Goal: Information Seeking & Learning: Learn about a topic

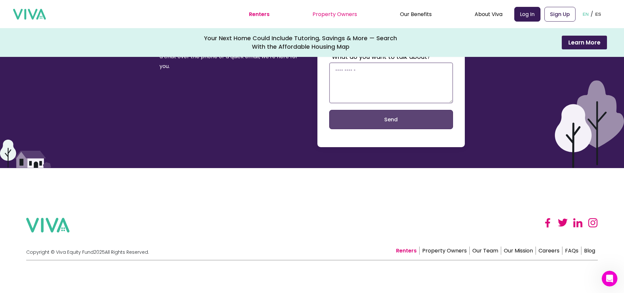
click at [346, 12] on link "Property Owners" at bounding box center [334, 14] width 45 height 8
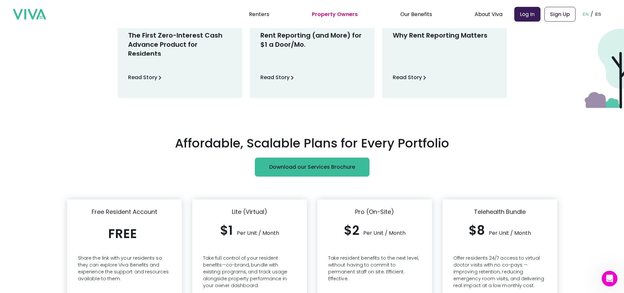
scroll to position [1146, 0]
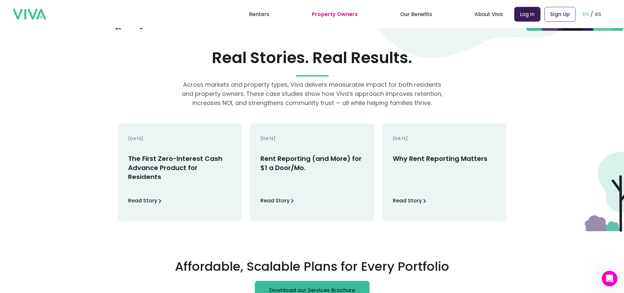
click at [289, 199] on p "Read Story" at bounding box center [274, 201] width 29 height 10
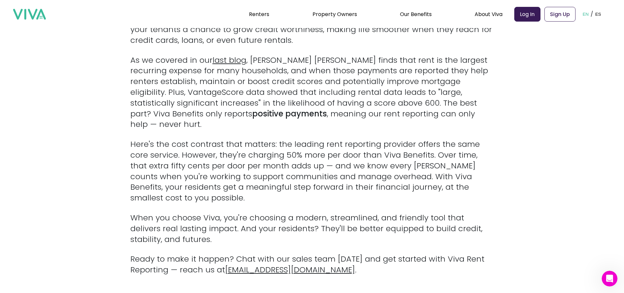
scroll to position [327, 0]
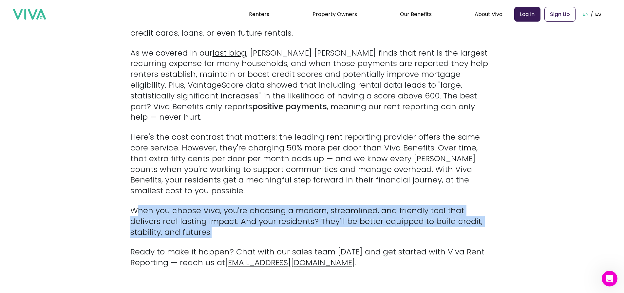
drag, startPoint x: 137, startPoint y: 190, endPoint x: 504, endPoint y: 206, distance: 367.1
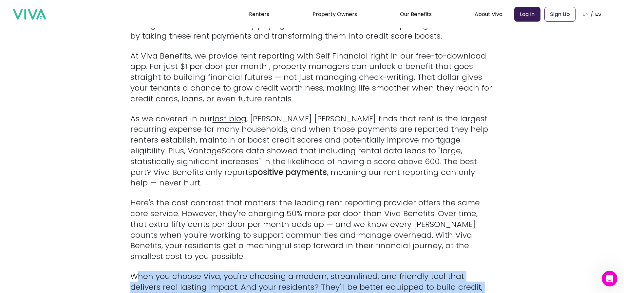
scroll to position [262, 0]
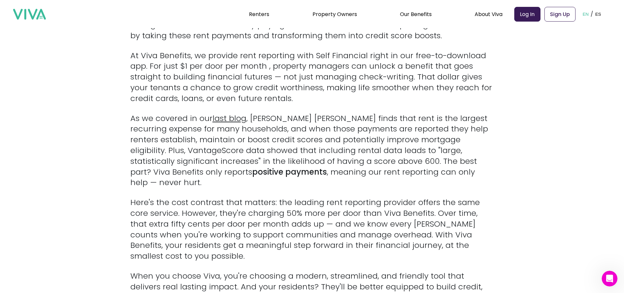
click at [138, 197] on p "Here's the cost contrast that matters: the leading rent reporting provider offe…" at bounding box center [312, 229] width 364 height 65
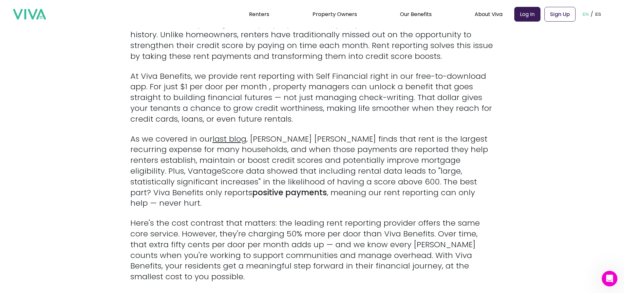
scroll to position [164, 0]
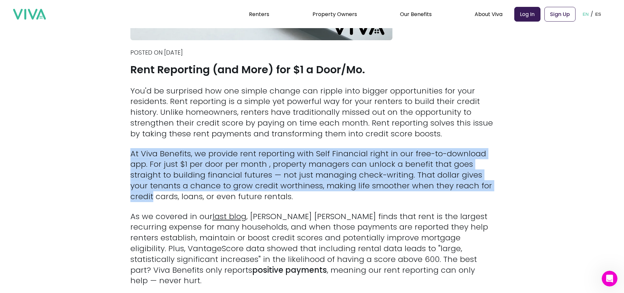
drag, startPoint x: 135, startPoint y: 154, endPoint x: 512, endPoint y: 188, distance: 378.5
click at [512, 188] on section "Back Posted on [DATE] Rent Reporting (and More) for $1 a Door/Mo. You'd be surp…" at bounding box center [312, 146] width 624 height 589
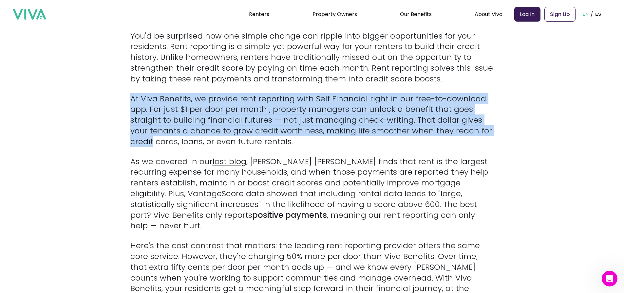
scroll to position [229, 0]
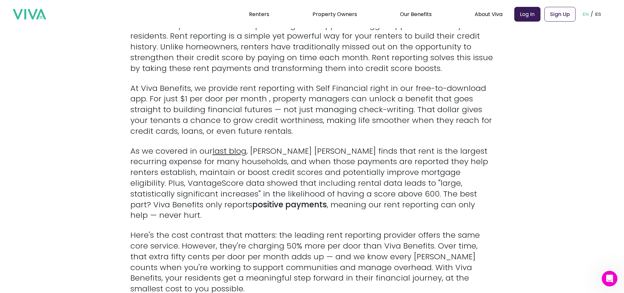
click at [131, 153] on section "Back Posted on [DATE] Rent Reporting (and More) for $1 a Door/Mo. You'd be surp…" at bounding box center [312, 80] width 624 height 589
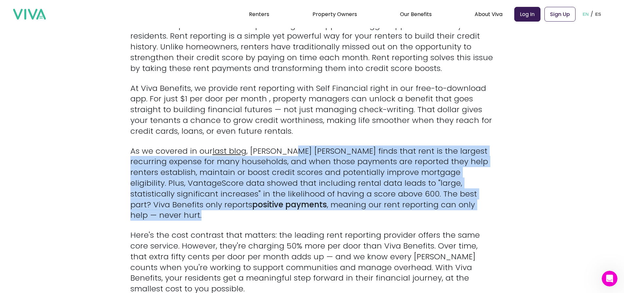
drag, startPoint x: 301, startPoint y: 149, endPoint x: 489, endPoint y: 198, distance: 194.8
click at [490, 201] on p "As we covered in our last blog , [PERSON_NAME] [PERSON_NAME] finds that rent is…" at bounding box center [312, 183] width 364 height 75
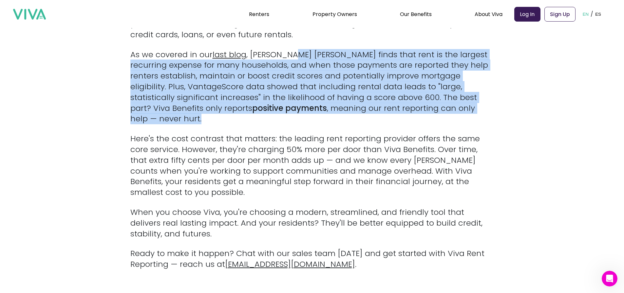
scroll to position [327, 0]
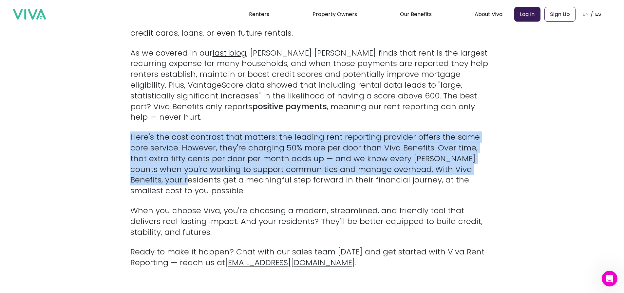
drag, startPoint x: 133, startPoint y: 126, endPoint x: 505, endPoint y: 159, distance: 373.8
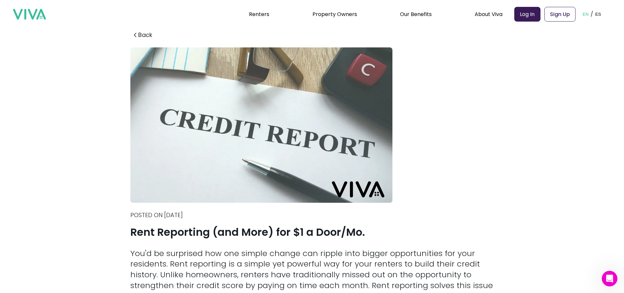
scroll to position [0, 0]
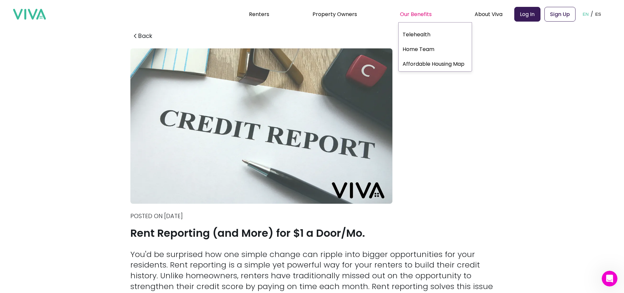
click at [420, 16] on div "Our Benefits" at bounding box center [416, 14] width 32 height 16
click at [425, 13] on div "Our Benefits" at bounding box center [416, 14] width 32 height 16
click at [415, 34] on link "Telehealth" at bounding box center [435, 34] width 73 height 12
